Goal: Task Accomplishment & Management: Manage account settings

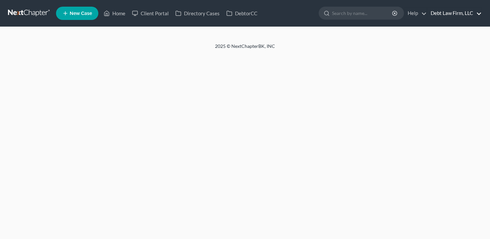
click at [461, 12] on link "Debt Law Firm, LLC" at bounding box center [454, 13] width 54 height 12
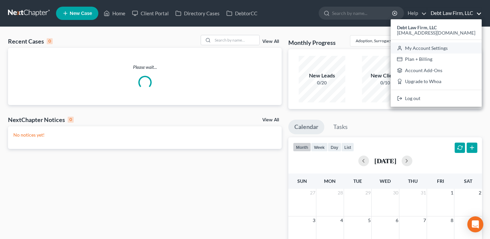
click at [447, 46] on link "My Account Settings" at bounding box center [435, 48] width 91 height 11
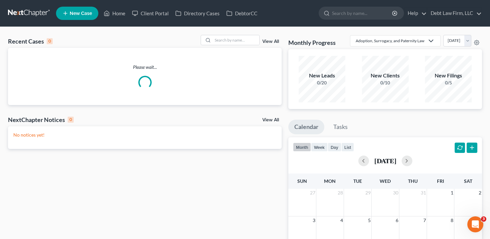
select select "24"
select select "36"
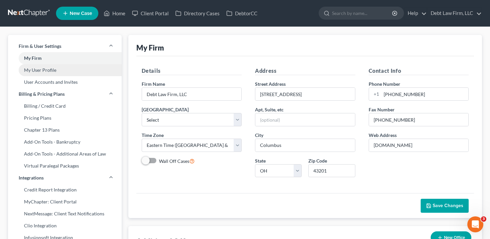
click at [37, 67] on link "My User Profile" at bounding box center [65, 70] width 114 height 12
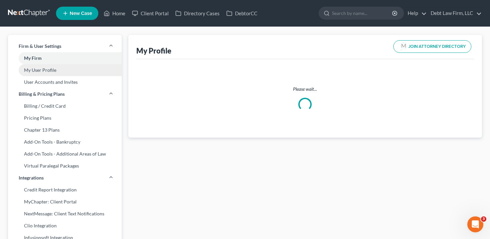
select select "22"
select select "39"
select select "attorney"
select select "0"
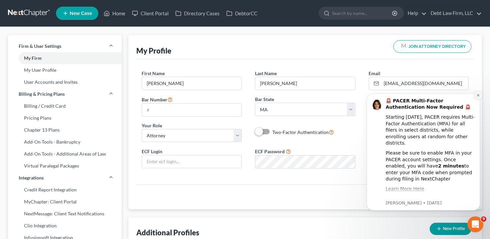
click at [475, 98] on button "Dismiss notification" at bounding box center [477, 95] width 9 height 9
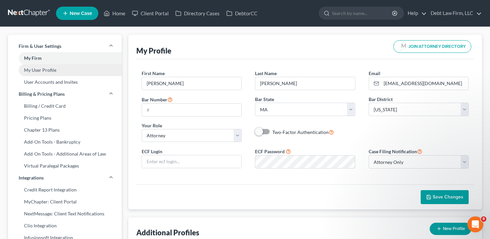
click at [68, 76] on link "My User Profile" at bounding box center [65, 70] width 114 height 12
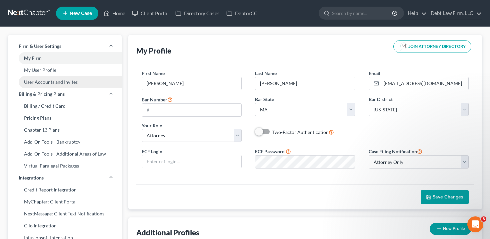
click at [69, 84] on link "User Accounts and Invites" at bounding box center [65, 82] width 114 height 12
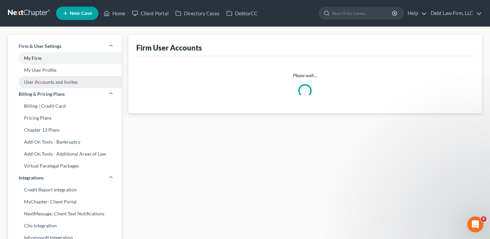
select select "0"
select select "1"
select select "0"
